Goal: Task Accomplishment & Management: Manage account settings

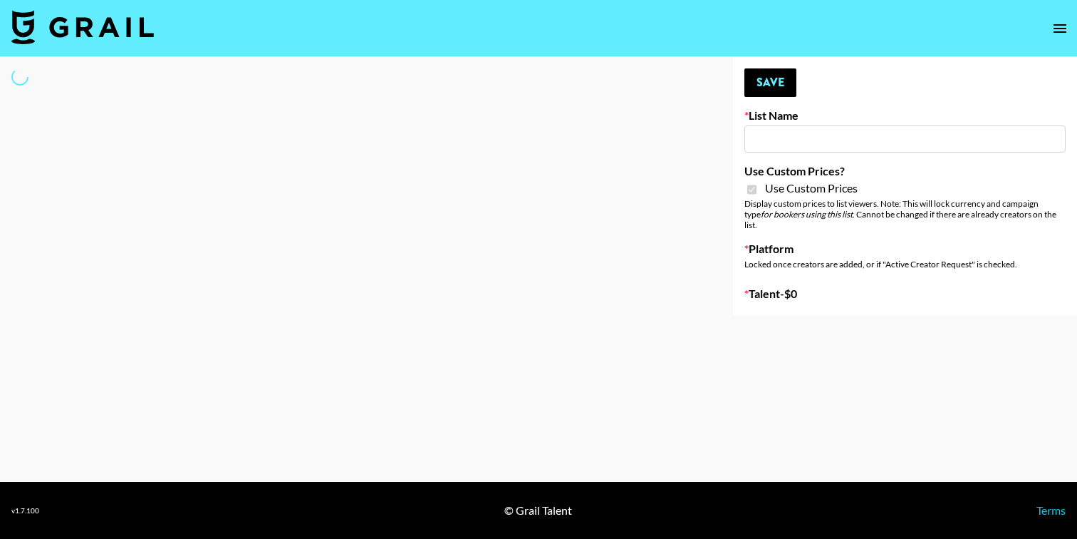
type input "Content Labs for Perplexity"
checkbox input "true"
select select "Brand"
type input "Content Labs for Perplexity"
checkbox input "true"
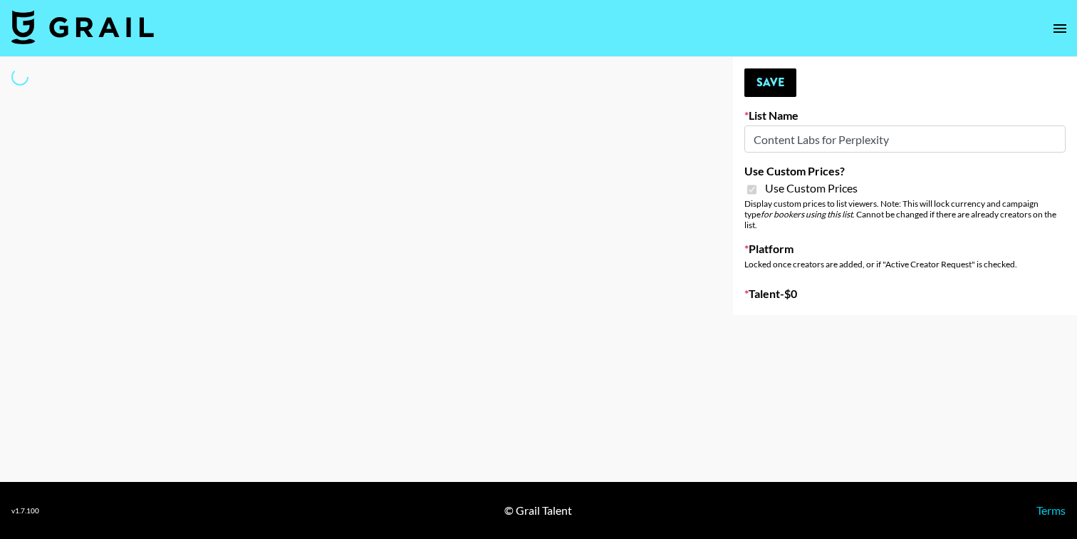
select select "Brand"
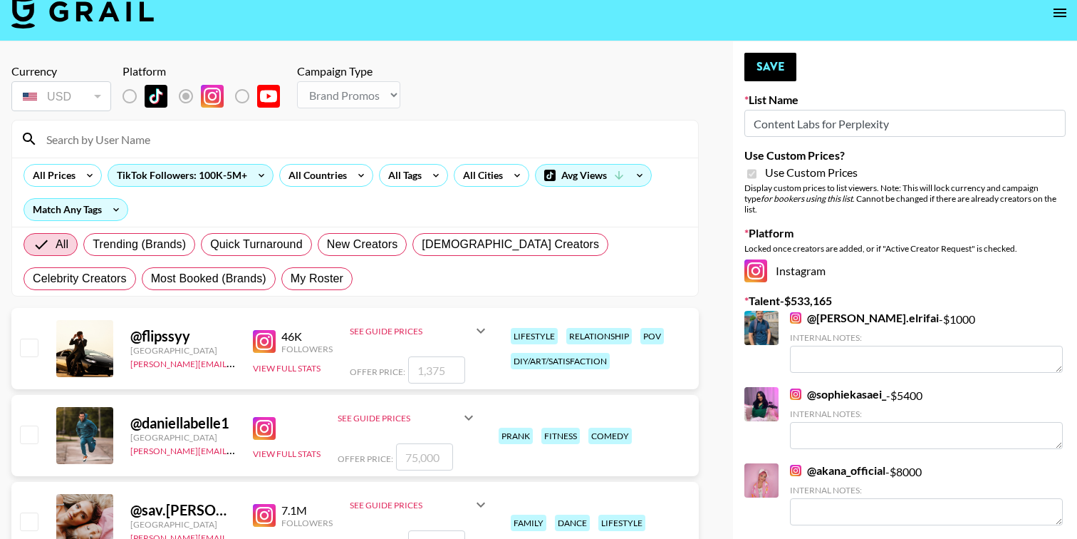
scroll to position [24, 0]
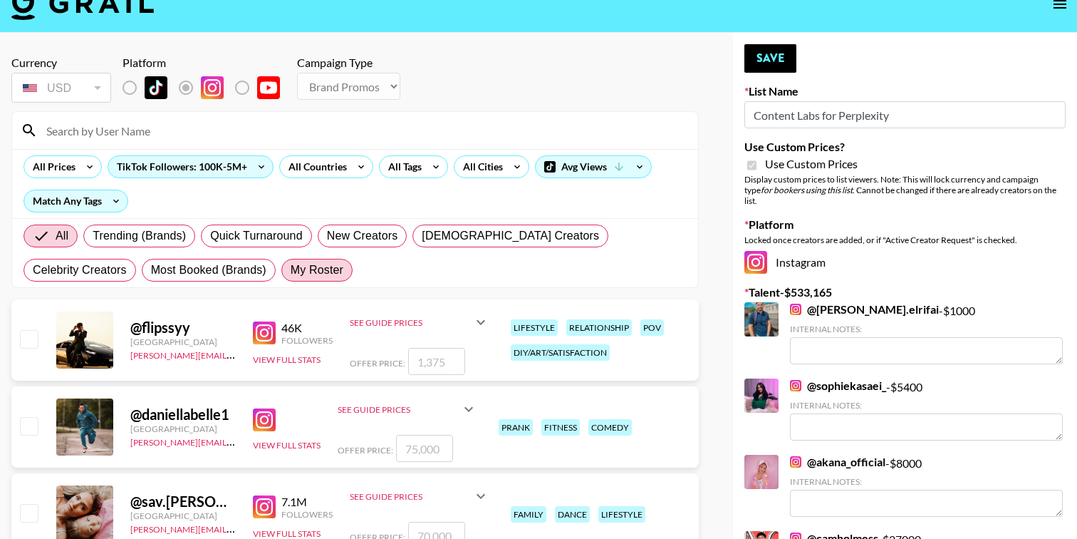
click at [291, 266] on span "My Roster" at bounding box center [317, 269] width 53 height 17
click at [291, 270] on input "My Roster" at bounding box center [291, 270] width 0 height 0
radio input "true"
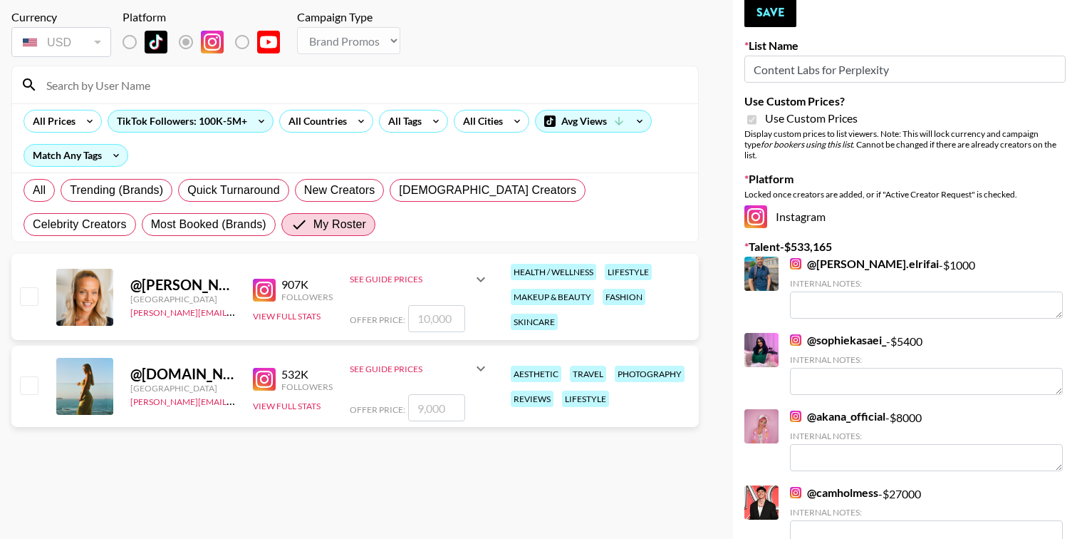
scroll to position [76, 0]
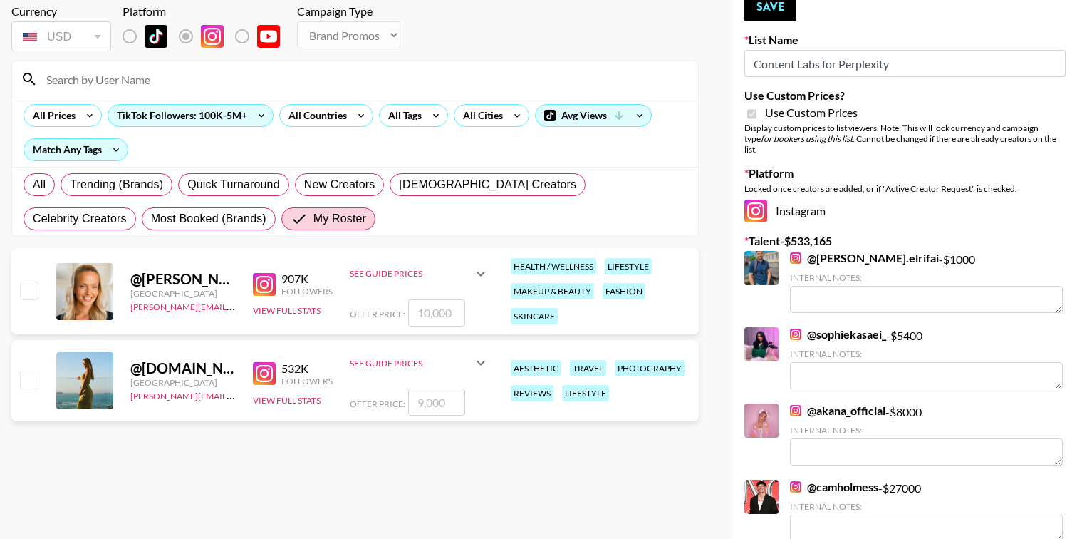
click at [29, 381] on input "checkbox" at bounding box center [28, 378] width 17 height 17
checkbox input "true"
type input "9000"
click at [28, 289] on input "checkbox" at bounding box center [28, 289] width 17 height 17
checkbox input "true"
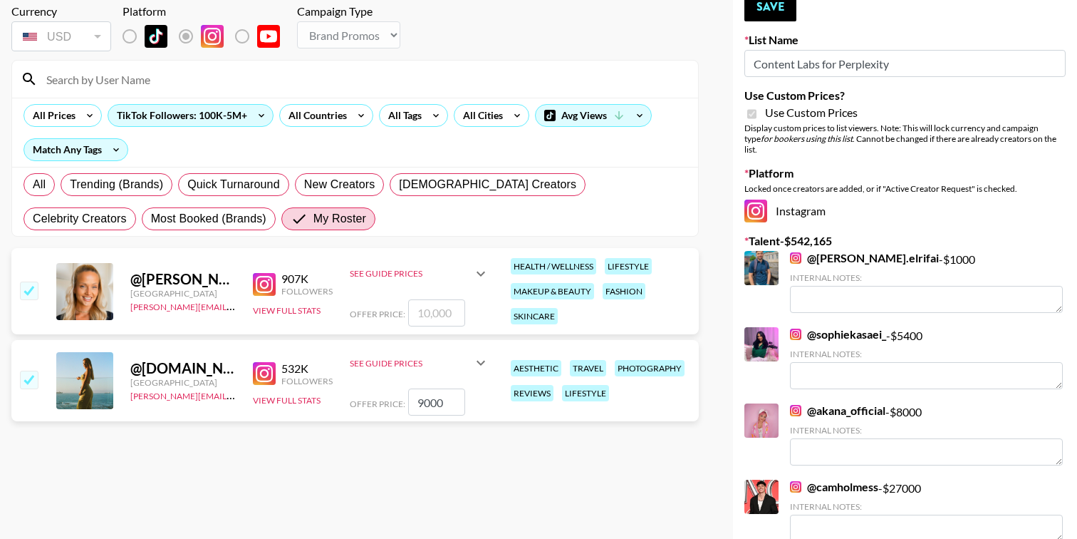
type input "10000"
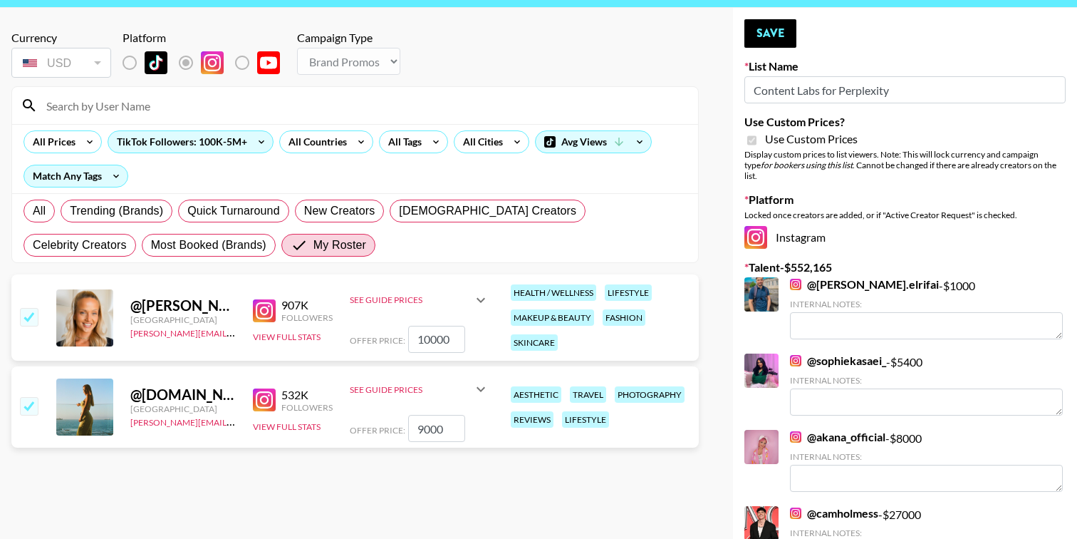
scroll to position [41, 0]
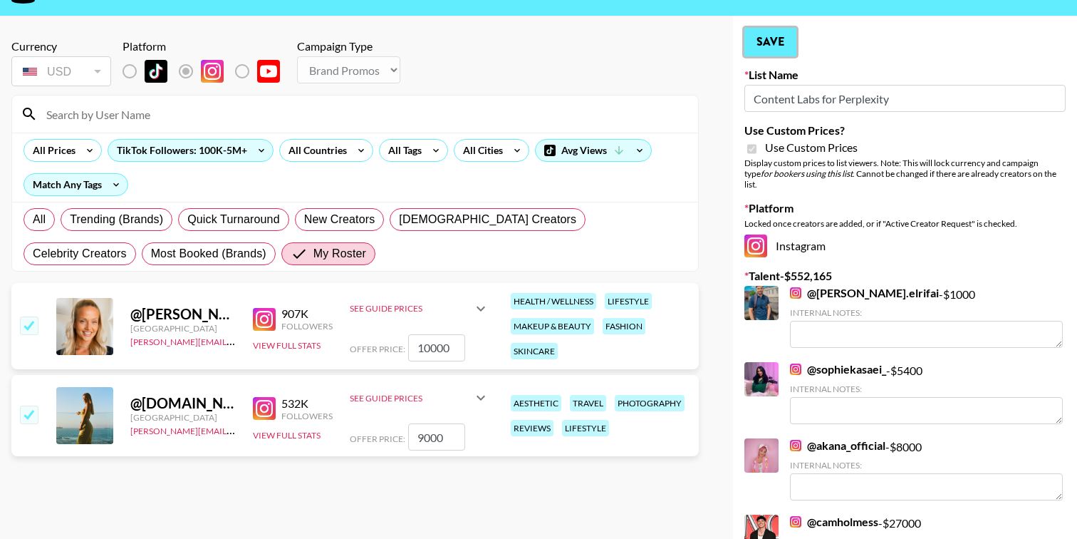
click at [780, 36] on button "Save" at bounding box center [770, 42] width 52 height 28
radio input "true"
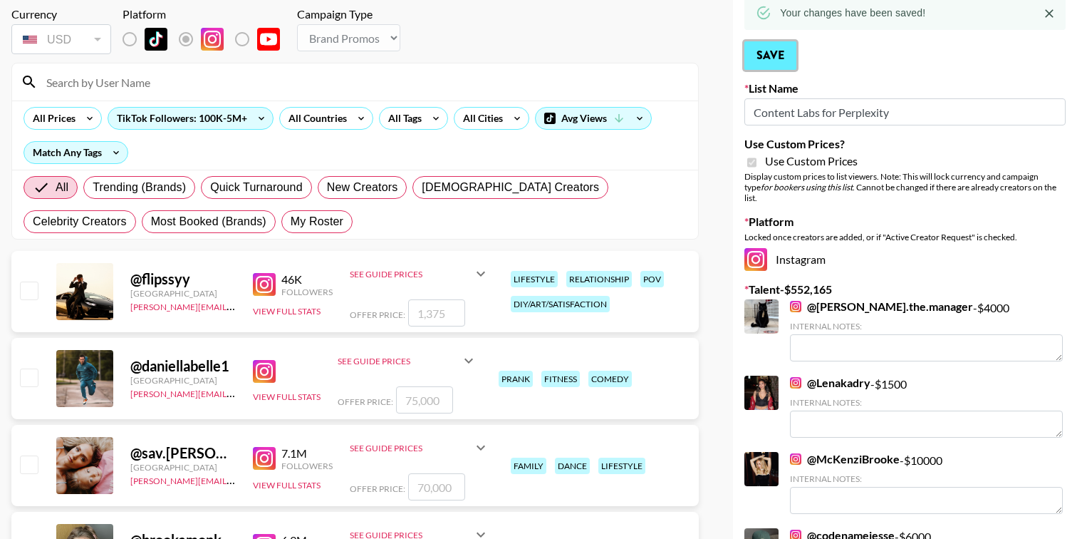
scroll to position [0, 0]
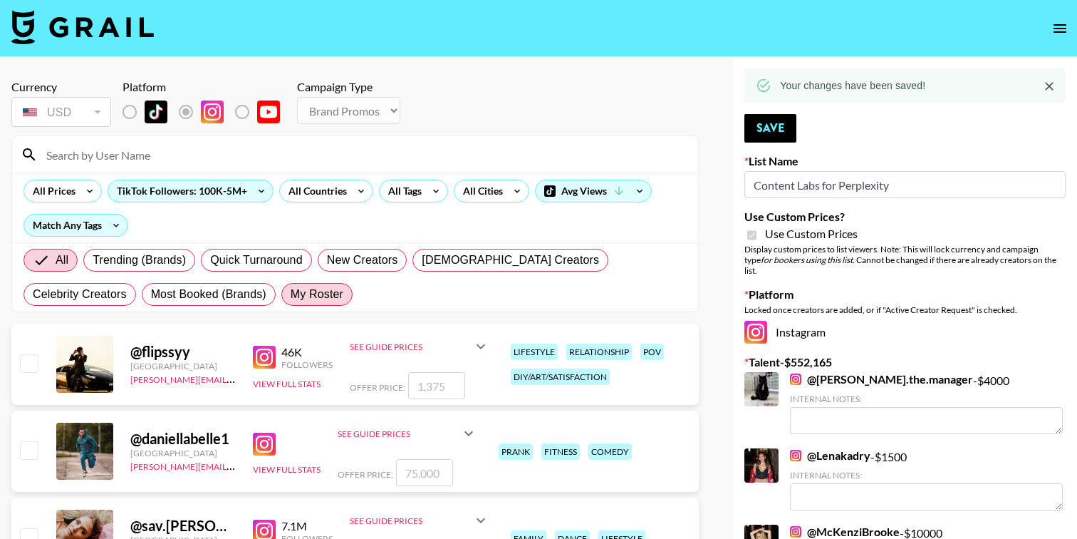
click at [291, 287] on span "My Roster" at bounding box center [317, 294] width 53 height 17
click at [291, 294] on input "My Roster" at bounding box center [291, 294] width 0 height 0
radio input "true"
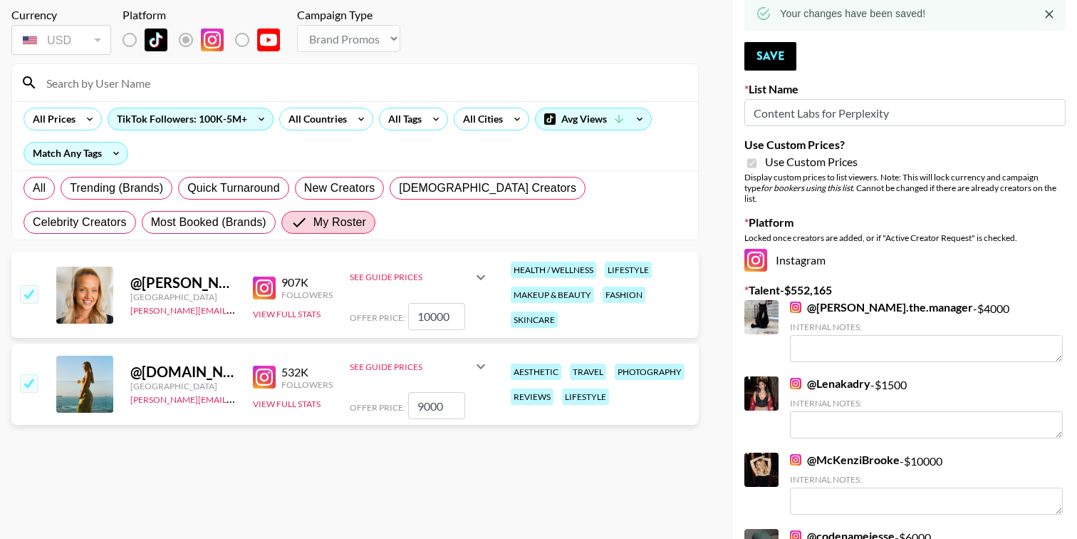
scroll to position [78, 0]
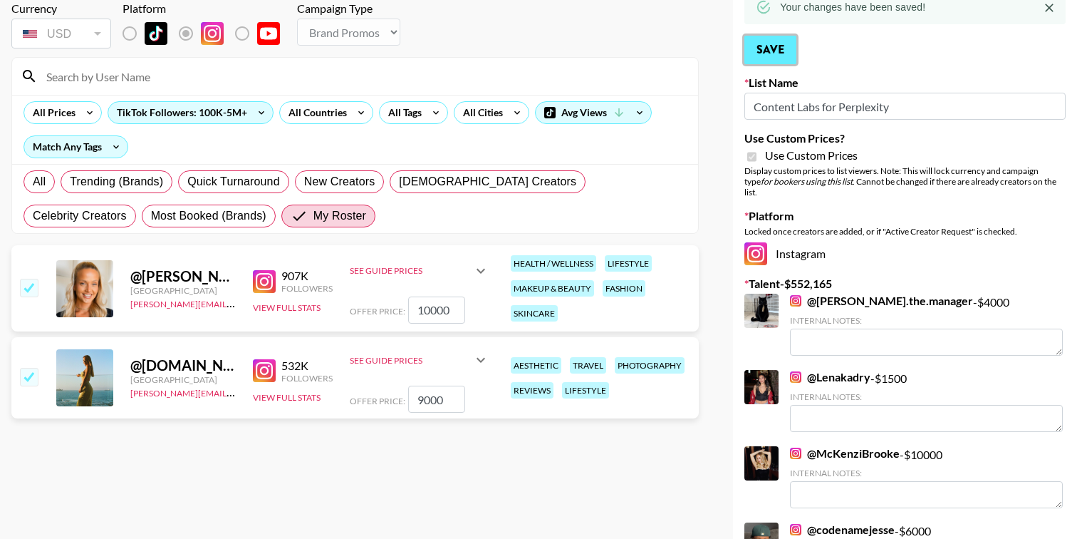
click at [772, 53] on button "Save" at bounding box center [770, 50] width 52 height 28
radio input "true"
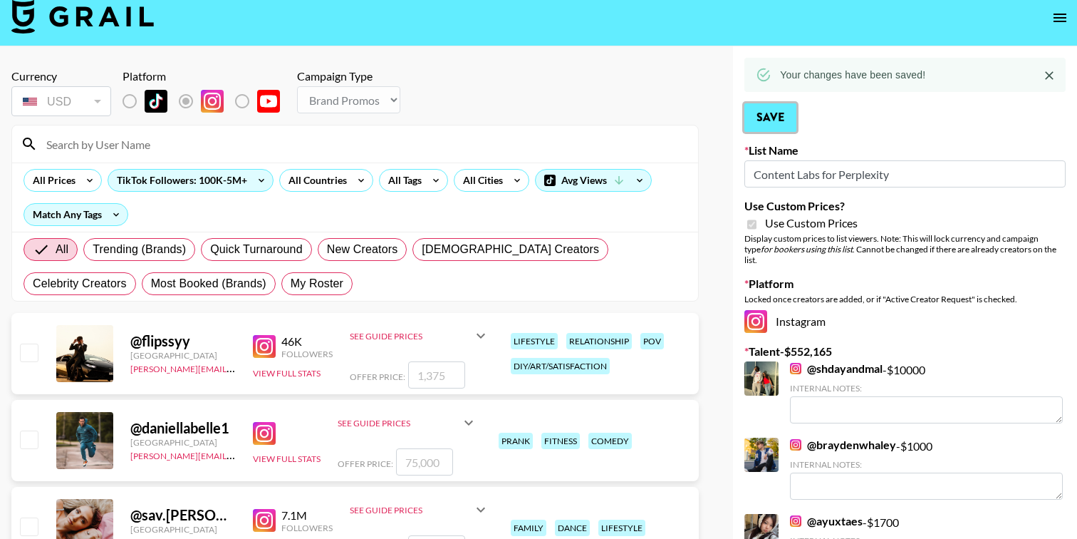
scroll to position [0, 0]
